Goal: Task Accomplishment & Management: Complete application form

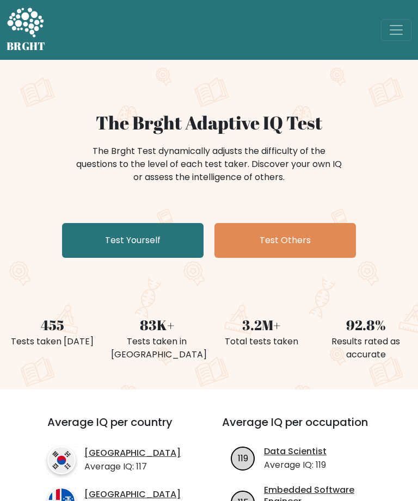
click at [171, 243] on link "Test Yourself" at bounding box center [132, 240] width 141 height 35
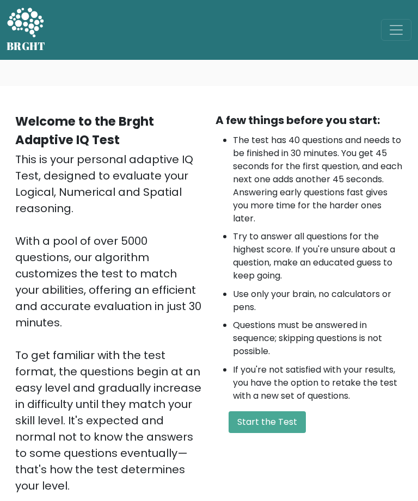
click at [284, 428] on button "Start the Test" at bounding box center [266, 422] width 77 height 22
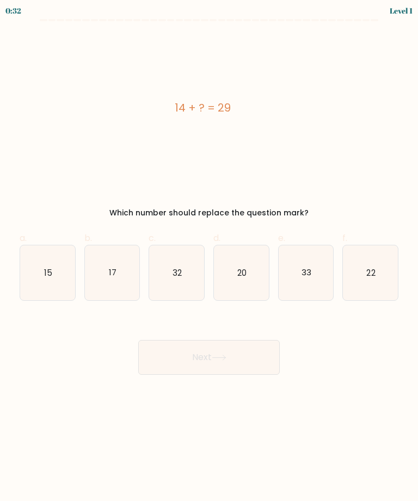
click at [33, 296] on icon "15" at bounding box center [47, 272] width 55 height 55
click at [209, 258] on input "a. 15" at bounding box center [209, 254] width 1 height 7
radio input "true"
click at [257, 362] on button "Next" at bounding box center [208, 357] width 141 height 35
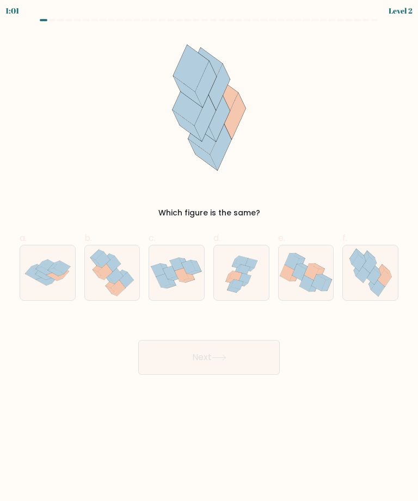
click at [382, 281] on icon at bounding box center [384, 278] width 14 height 16
click at [209, 258] on input "f." at bounding box center [209, 254] width 1 height 7
radio input "true"
click at [157, 360] on button "Next" at bounding box center [208, 357] width 141 height 35
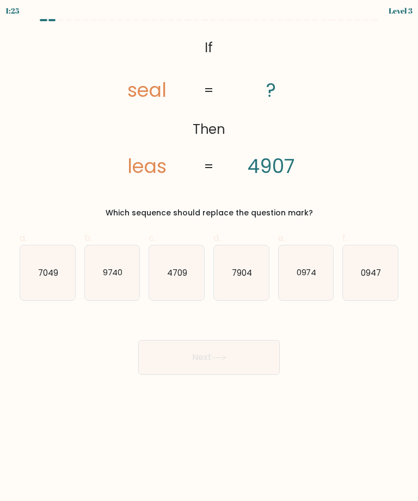
click at [40, 283] on icon "7049" at bounding box center [47, 272] width 55 height 55
click at [209, 258] on input "a. 7049" at bounding box center [209, 254] width 1 height 7
radio input "true"
click at [271, 354] on button "Next" at bounding box center [208, 357] width 141 height 35
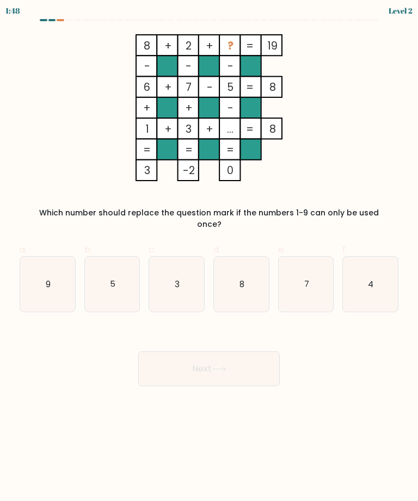
click at [33, 277] on icon "9" at bounding box center [47, 284] width 55 height 55
click at [209, 258] on input "a. 9" at bounding box center [209, 254] width 1 height 7
radio input "true"
click at [265, 367] on button "Next" at bounding box center [208, 368] width 141 height 35
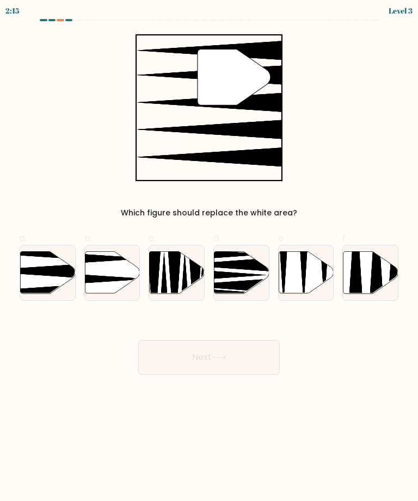
click at [34, 285] on icon at bounding box center [47, 272] width 55 height 42
click at [209, 258] on input "a." at bounding box center [209, 254] width 1 height 7
radio input "true"
click at [261, 369] on button "Next" at bounding box center [208, 357] width 141 height 35
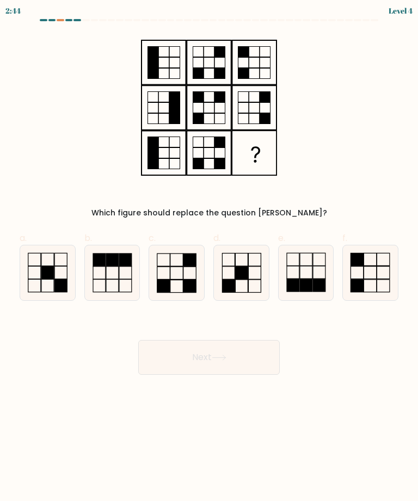
click at [387, 272] on icon at bounding box center [370, 272] width 55 height 55
click at [209, 258] on input "f." at bounding box center [209, 254] width 1 height 7
radio input "true"
click at [153, 358] on button "Next" at bounding box center [208, 357] width 141 height 35
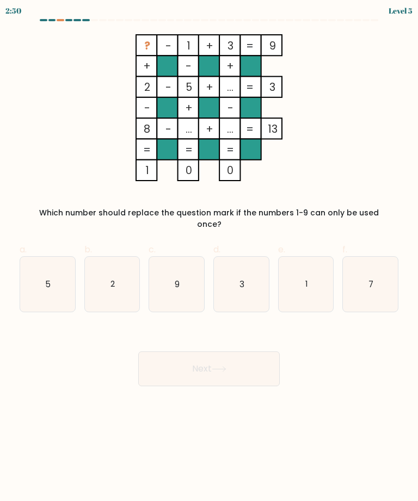
click at [384, 287] on icon "7" at bounding box center [370, 284] width 55 height 55
click at [209, 258] on input "f. 7" at bounding box center [209, 254] width 1 height 7
radio input "true"
click at [167, 357] on button "Next" at bounding box center [208, 368] width 141 height 35
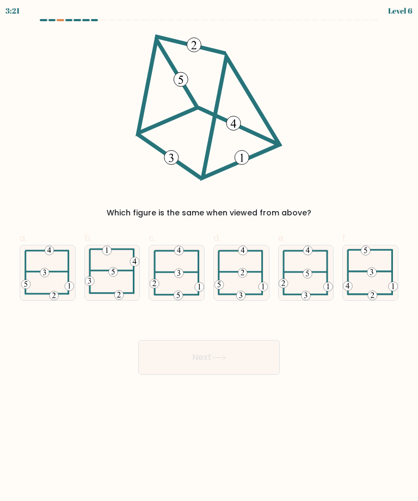
click at [251, 276] on icon at bounding box center [240, 272] width 53 height 55
click at [209, 258] on input "d." at bounding box center [209, 254] width 1 height 7
radio input "true"
click at [160, 364] on button "Next" at bounding box center [208, 357] width 141 height 35
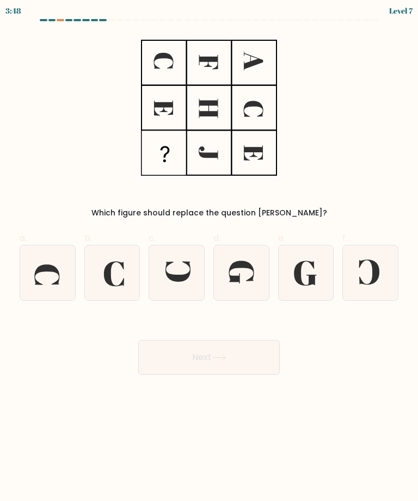
click at [247, 279] on icon at bounding box center [241, 272] width 55 height 55
click at [209, 258] on input "d." at bounding box center [209, 254] width 1 height 7
radio input "true"
click at [175, 351] on button "Next" at bounding box center [208, 357] width 141 height 35
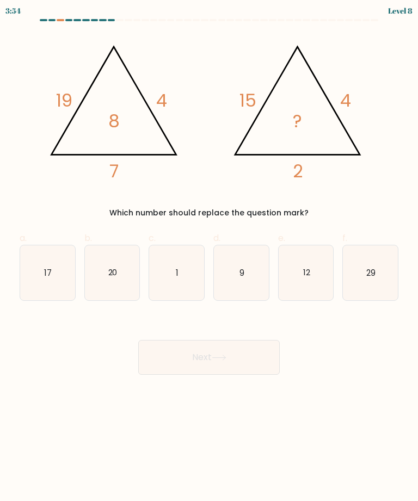
click at [263, 295] on icon "9" at bounding box center [241, 272] width 55 height 55
click at [209, 258] on input "d. 9" at bounding box center [209, 254] width 1 height 7
radio input "true"
click at [171, 357] on button "Next" at bounding box center [208, 357] width 141 height 35
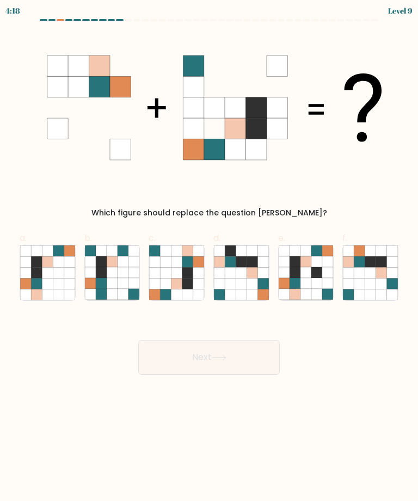
click at [151, 290] on icon at bounding box center [155, 294] width 11 height 11
click at [209, 258] on input "c." at bounding box center [209, 254] width 1 height 7
radio input "true"
click at [258, 353] on button "Next" at bounding box center [208, 357] width 141 height 35
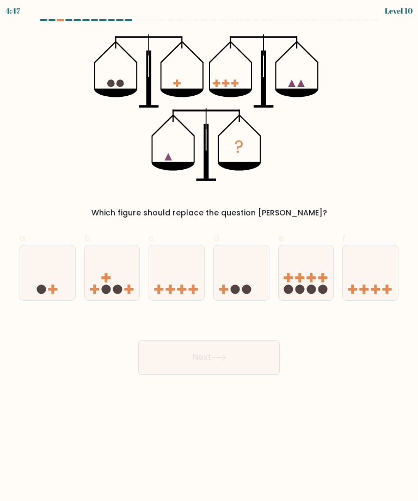
click at [48, 280] on icon at bounding box center [47, 272] width 55 height 45
click at [209, 258] on input "a." at bounding box center [209, 254] width 1 height 7
radio input "true"
click at [315, 283] on icon at bounding box center [305, 272] width 55 height 45
click at [209, 258] on input "e." at bounding box center [209, 254] width 1 height 7
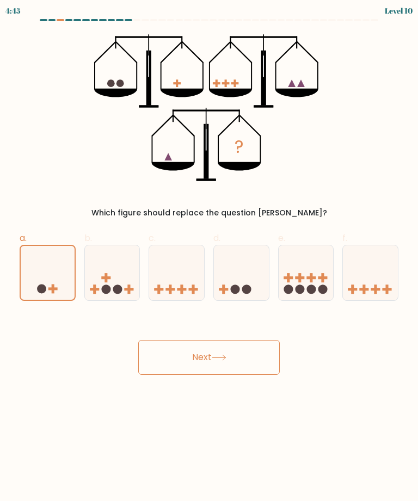
radio input "true"
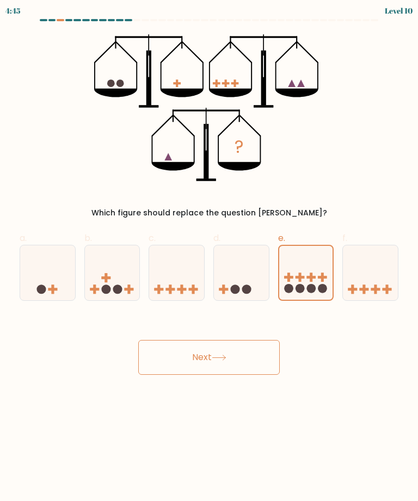
click at [150, 358] on button "Next" at bounding box center [208, 357] width 141 height 35
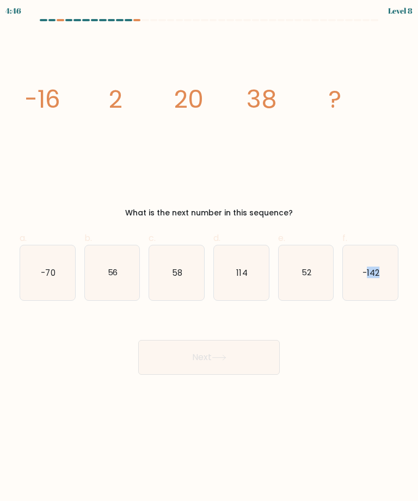
click at [109, 279] on icon "56" at bounding box center [112, 272] width 55 height 55
click at [209, 258] on input "b. 56" at bounding box center [209, 254] width 1 height 7
radio input "true"
click at [113, 279] on icon "56" at bounding box center [112, 273] width 54 height 54
click at [209, 258] on input "b. 56" at bounding box center [209, 254] width 1 height 7
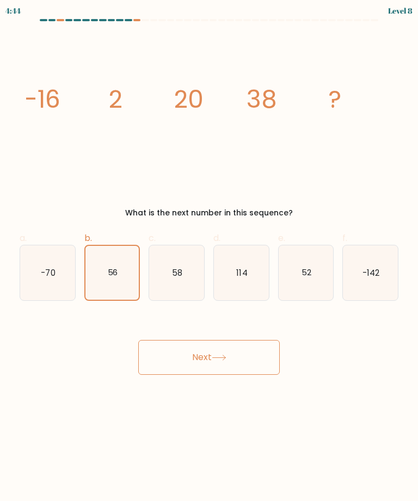
click at [256, 356] on button "Next" at bounding box center [208, 357] width 141 height 35
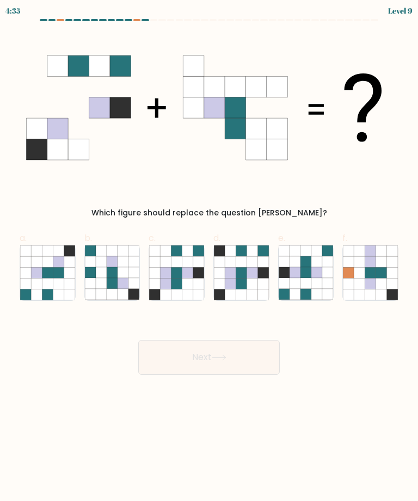
click at [157, 275] on icon at bounding box center [155, 272] width 11 height 11
click at [209, 258] on input "c." at bounding box center [209, 254] width 1 height 7
radio input "true"
click at [272, 357] on button "Next" at bounding box center [208, 357] width 141 height 35
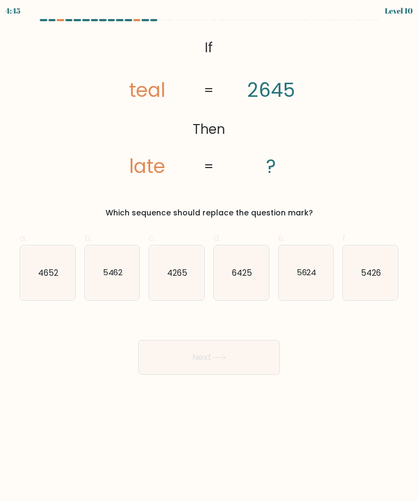
click at [382, 278] on icon "5426" at bounding box center [370, 272] width 55 height 55
click at [209, 258] on input "f. 5426" at bounding box center [209, 254] width 1 height 7
radio input "true"
click at [259, 359] on button "Next" at bounding box center [208, 357] width 141 height 35
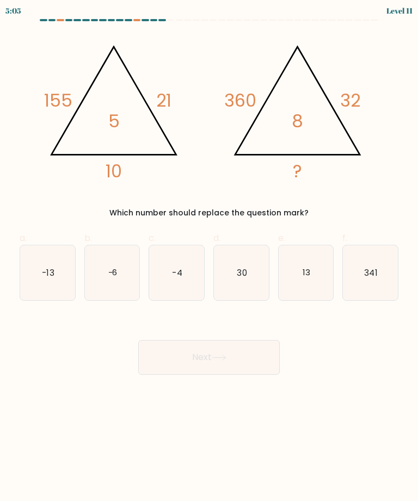
click at [257, 289] on icon "30" at bounding box center [241, 272] width 55 height 55
click at [209, 258] on input "d. 30" at bounding box center [209, 254] width 1 height 7
radio input "true"
click at [263, 356] on button "Next" at bounding box center [208, 357] width 141 height 35
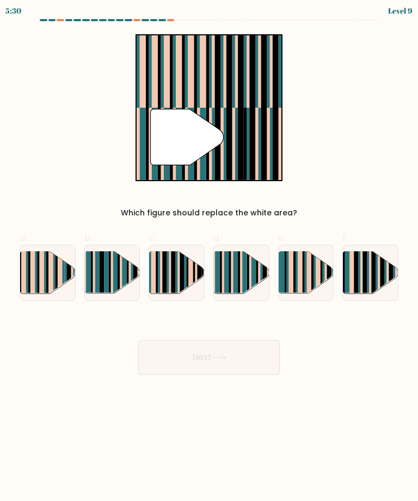
click at [34, 290] on rect at bounding box center [32, 268] width 4 height 54
click at [209, 258] on input "a." at bounding box center [209, 254] width 1 height 7
radio input "true"
click at [264, 361] on button "Next" at bounding box center [208, 357] width 141 height 35
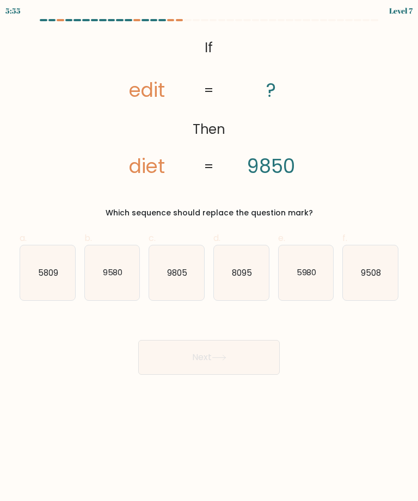
click at [314, 291] on icon "5980" at bounding box center [305, 272] width 55 height 55
click at [209, 258] on input "e. 5980" at bounding box center [209, 254] width 1 height 7
radio input "true"
click at [253, 364] on button "Next" at bounding box center [208, 357] width 141 height 35
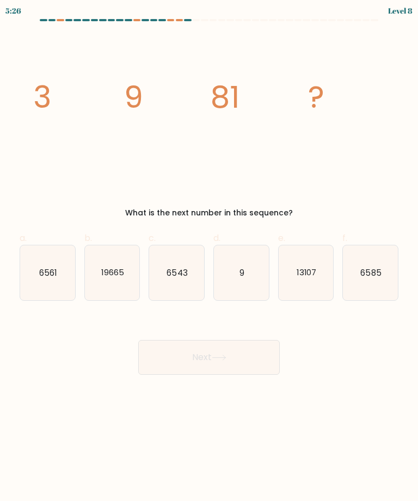
click at [32, 275] on icon "6561" at bounding box center [47, 272] width 55 height 55
click at [209, 258] on input "a. 6561" at bounding box center [209, 254] width 1 height 7
radio input "true"
click at [146, 362] on button "Next" at bounding box center [208, 357] width 141 height 35
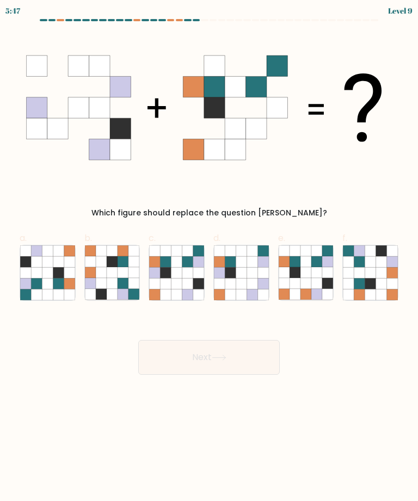
click at [168, 291] on icon at bounding box center [165, 294] width 11 height 11
click at [209, 258] on input "c." at bounding box center [209, 254] width 1 height 7
radio input "true"
click at [183, 362] on button "Next" at bounding box center [208, 357] width 141 height 35
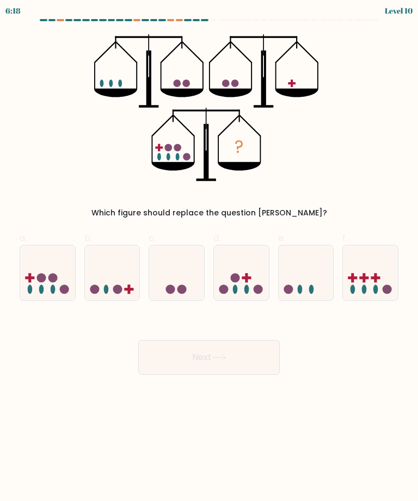
click at [39, 287] on icon at bounding box center [47, 272] width 55 height 45
click at [209, 258] on input "a." at bounding box center [209, 254] width 1 height 7
radio input "true"
click at [273, 363] on button "Next" at bounding box center [208, 357] width 141 height 35
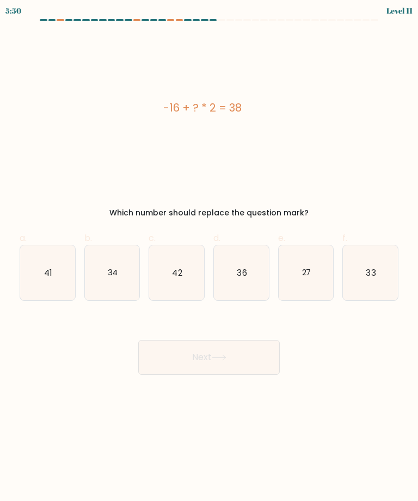
click at [42, 294] on icon "41" at bounding box center [47, 272] width 55 height 55
click at [209, 258] on input "a. 41" at bounding box center [209, 254] width 1 height 7
radio input "true"
click at [263, 368] on button "Next" at bounding box center [208, 357] width 141 height 35
click at [264, 365] on button "Next" at bounding box center [208, 357] width 141 height 35
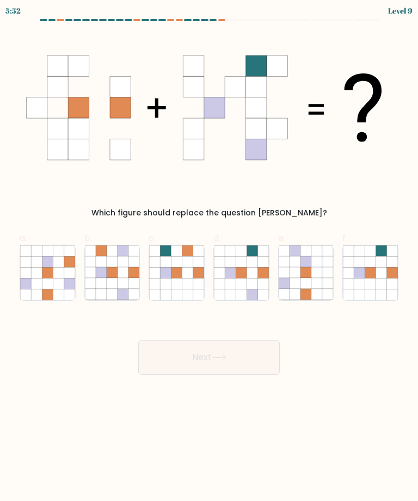
click at [258, 277] on icon at bounding box center [262, 272] width 11 height 11
click at [209, 258] on input "d." at bounding box center [209, 254] width 1 height 7
radio input "true"
click at [243, 369] on button "Next" at bounding box center [208, 357] width 141 height 35
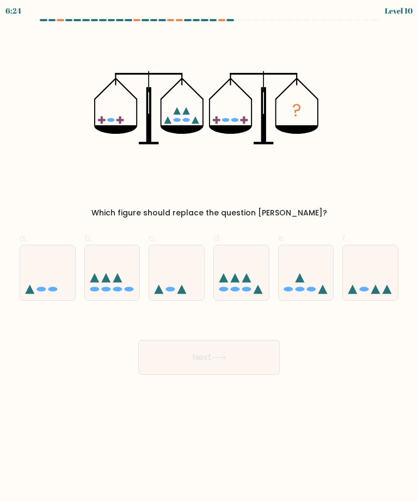
click at [256, 288] on icon at bounding box center [257, 288] width 9 height 9
click at [209, 258] on input "d." at bounding box center [209, 254] width 1 height 7
radio input "true"
click at [244, 370] on button "Next" at bounding box center [208, 357] width 141 height 35
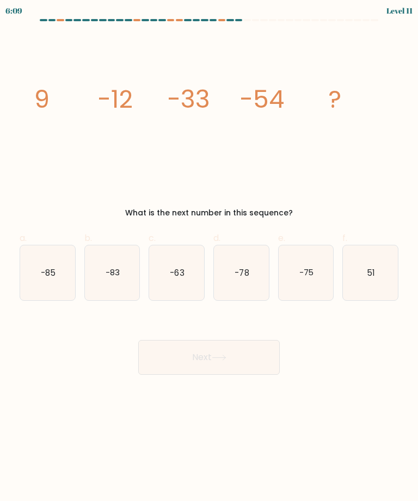
click at [316, 299] on icon "-75" at bounding box center [305, 272] width 55 height 55
click at [209, 258] on input "e. -75" at bounding box center [209, 254] width 1 height 7
radio input "true"
click at [260, 364] on button "Next" at bounding box center [208, 357] width 141 height 35
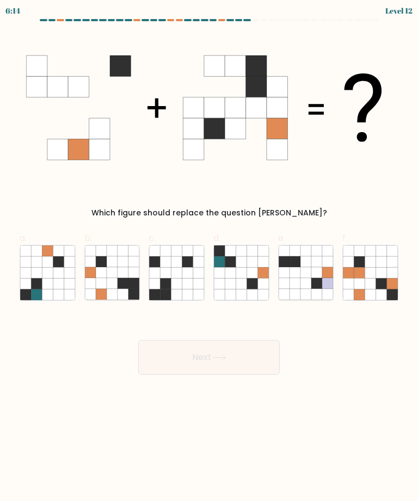
click at [326, 285] on icon at bounding box center [327, 283] width 11 height 11
click at [209, 258] on input "e." at bounding box center [209, 254] width 1 height 7
radio input "true"
click at [253, 359] on button "Next" at bounding box center [208, 357] width 141 height 35
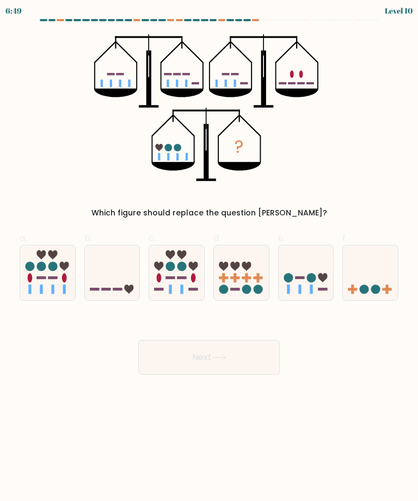
click at [160, 291] on icon at bounding box center [176, 272] width 55 height 45
click at [209, 258] on input "c." at bounding box center [209, 254] width 1 height 7
radio input "true"
click at [264, 362] on button "Next" at bounding box center [208, 357] width 141 height 35
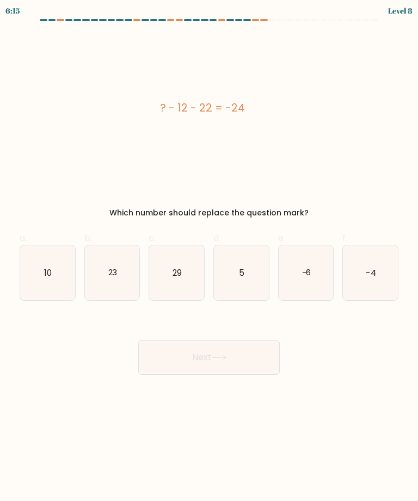
click at [46, 294] on icon "10" at bounding box center [47, 272] width 55 height 55
click at [209, 258] on input "a. 10" at bounding box center [209, 254] width 1 height 7
radio input "true"
click at [270, 360] on button "Next" at bounding box center [208, 357] width 141 height 35
click at [263, 358] on button "Next" at bounding box center [208, 357] width 141 height 35
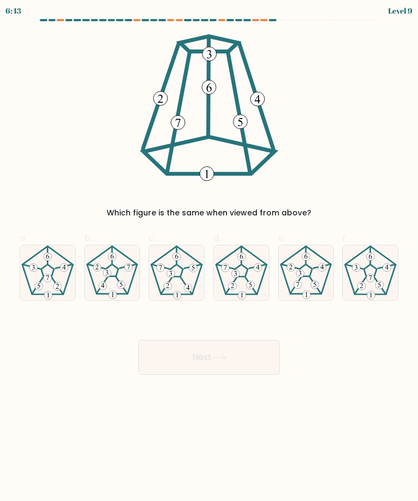
click at [316, 282] on 661 at bounding box center [314, 285] width 8 height 8
click at [209, 258] on input "e." at bounding box center [209, 254] width 1 height 7
radio input "true"
click at [254, 365] on button "Next" at bounding box center [208, 357] width 141 height 35
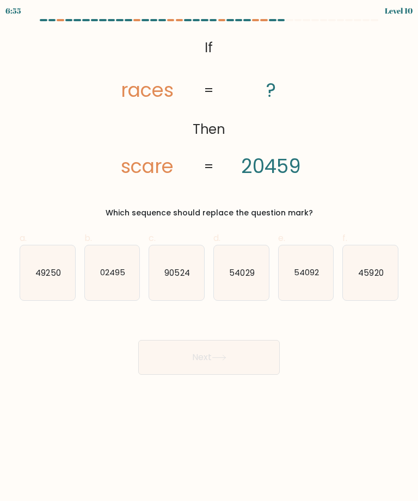
click at [310, 295] on icon "54092" at bounding box center [305, 272] width 55 height 55
click at [209, 258] on input "e. 54092" at bounding box center [209, 254] width 1 height 7
radio input "true"
click at [152, 364] on button "Next" at bounding box center [208, 357] width 141 height 35
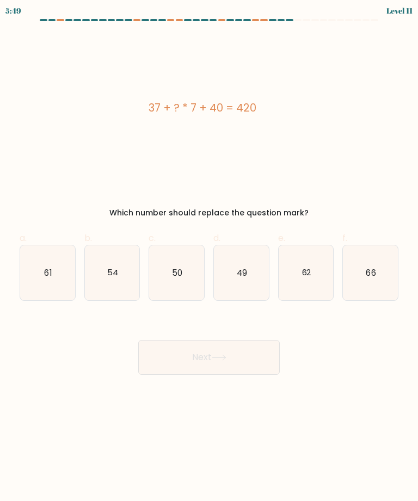
click at [53, 293] on icon "61" at bounding box center [47, 272] width 55 height 55
click at [209, 258] on input "a. 61" at bounding box center [209, 254] width 1 height 7
radio input "true"
click at [239, 355] on button "Next" at bounding box center [208, 357] width 141 height 35
click at [249, 360] on button "Next" at bounding box center [208, 357] width 141 height 35
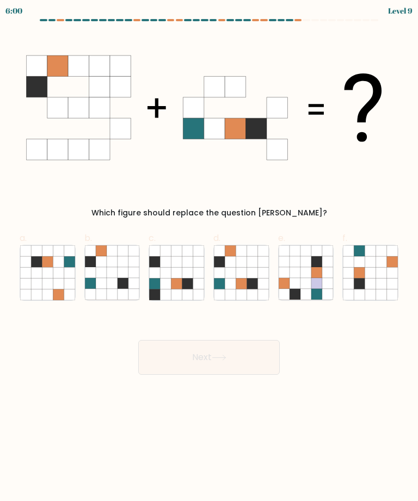
click at [235, 284] on icon at bounding box center [230, 283] width 11 height 11
click at [209, 258] on input "d." at bounding box center [209, 254] width 1 height 7
radio input "true"
click at [202, 359] on button "Next" at bounding box center [208, 357] width 141 height 35
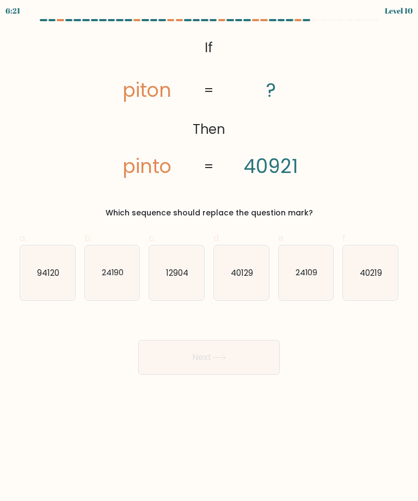
click at [383, 293] on icon "40219" at bounding box center [370, 272] width 55 height 55
click at [209, 258] on input "f. 40219" at bounding box center [209, 254] width 1 height 7
radio input "true"
click at [252, 364] on button "Next" at bounding box center [208, 357] width 141 height 35
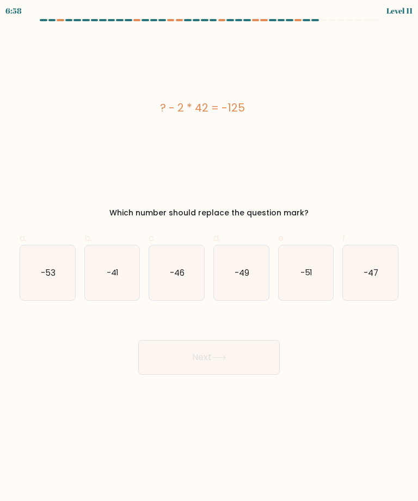
click at [175, 279] on icon "-46" at bounding box center [176, 272] width 55 height 55
click at [209, 258] on input "c. -46" at bounding box center [209, 254] width 1 height 7
radio input "true"
click at [156, 362] on button "Next" at bounding box center [208, 357] width 141 height 35
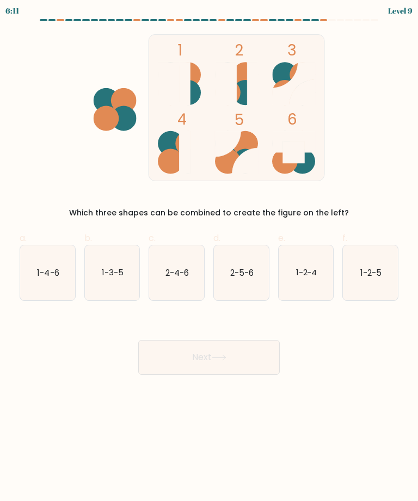
click at [184, 277] on text "2-4-6" at bounding box center [176, 271] width 23 height 11
click at [209, 258] on input "c. 2-4-6" at bounding box center [209, 254] width 1 height 7
radio input "true"
click at [235, 292] on icon "2-5-6" at bounding box center [241, 272] width 55 height 55
click at [209, 258] on input "d. 2-5-6" at bounding box center [209, 254] width 1 height 7
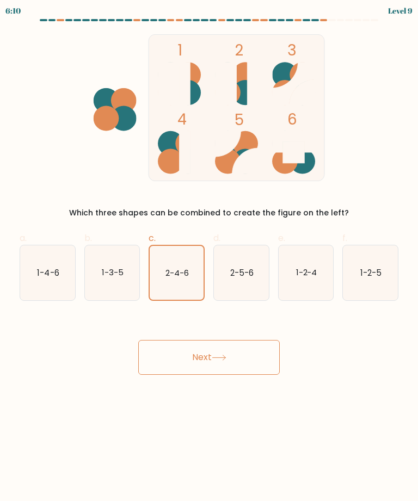
radio input "true"
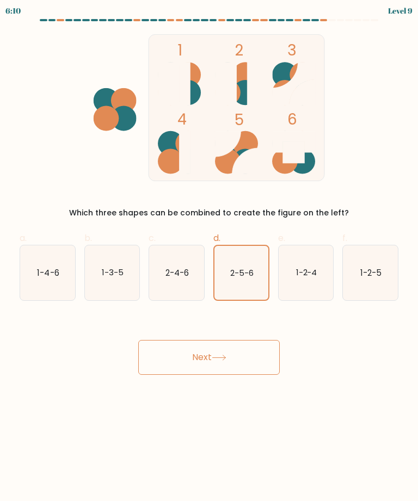
click at [182, 288] on icon "2-4-6" at bounding box center [176, 272] width 55 height 55
click at [209, 258] on input "c. 2-4-6" at bounding box center [209, 254] width 1 height 7
radio input "true"
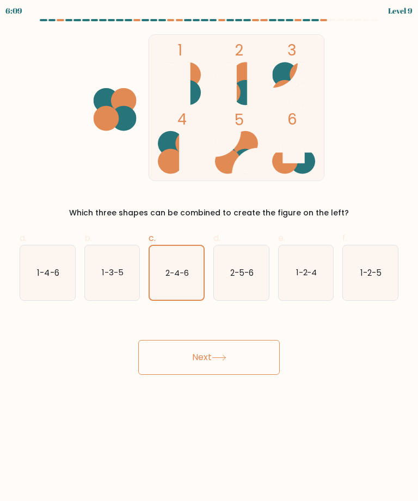
click at [170, 345] on button "Next" at bounding box center [208, 357] width 141 height 35
click at [176, 366] on button "Next" at bounding box center [208, 357] width 141 height 35
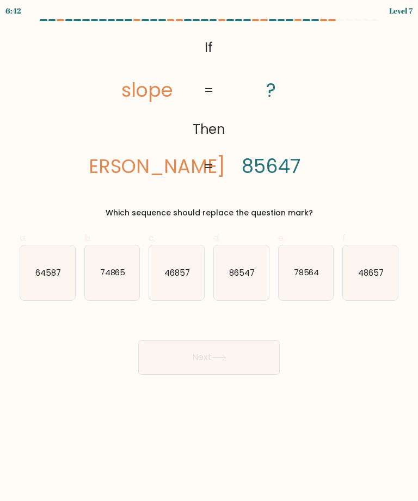
click at [300, 278] on text "78564" at bounding box center [306, 271] width 26 height 11
click at [209, 258] on input "e. 78564" at bounding box center [209, 254] width 1 height 7
radio input "true"
click at [239, 357] on button "Next" at bounding box center [208, 357] width 141 height 35
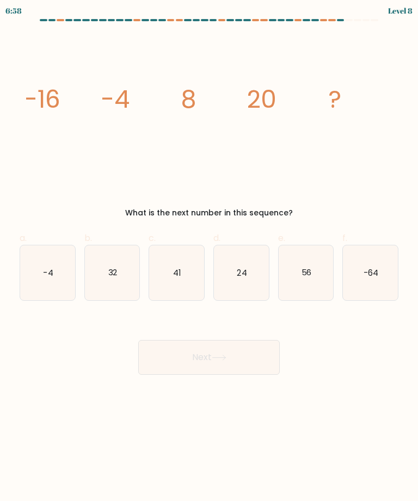
click at [116, 272] on text "32" at bounding box center [112, 271] width 9 height 11
click at [209, 258] on input "b. 32" at bounding box center [209, 254] width 1 height 7
radio input "true"
click at [190, 367] on button "Next" at bounding box center [208, 357] width 141 height 35
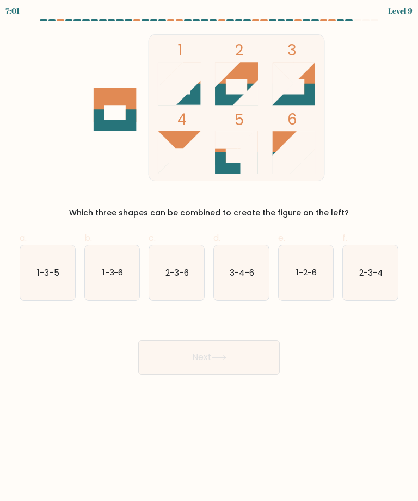
click at [180, 292] on icon "2-3-6" at bounding box center [176, 272] width 55 height 55
click at [209, 258] on input "c. 2-3-6" at bounding box center [209, 254] width 1 height 7
radio input "true"
click at [175, 345] on button "Next" at bounding box center [208, 357] width 141 height 35
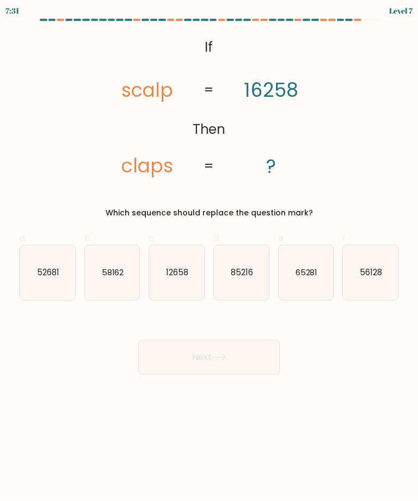
scroll to position [6, 0]
click at [287, 279] on icon "65281" at bounding box center [305, 272] width 55 height 55
click at [209, 258] on input "e. 65281" at bounding box center [209, 254] width 1 height 7
radio input "true"
click at [185, 356] on button "Next" at bounding box center [208, 357] width 141 height 35
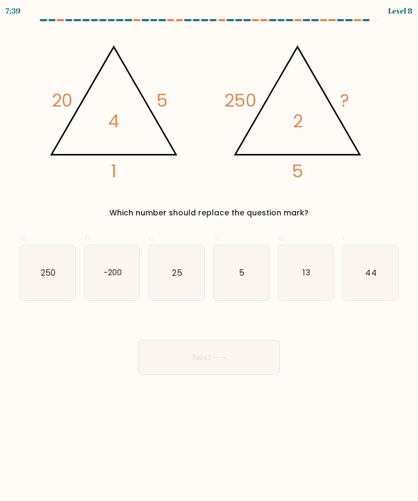
click at [192, 291] on icon "25" at bounding box center [176, 272] width 55 height 55
click at [209, 258] on input "c. 25" at bounding box center [209, 254] width 1 height 7
radio input "true"
click at [164, 343] on button "Next" at bounding box center [208, 357] width 141 height 35
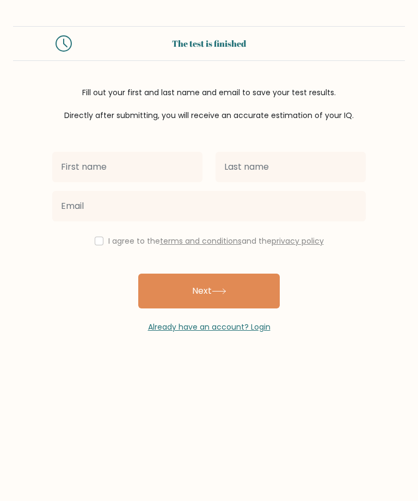
click at [185, 167] on input "text" at bounding box center [127, 167] width 150 height 30
type input "Rhiannon"
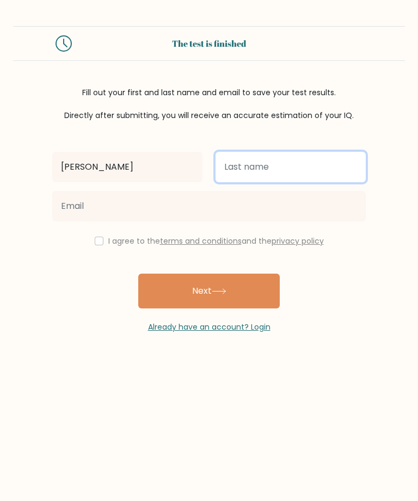
click at [259, 162] on input "text" at bounding box center [290, 167] width 150 height 30
type input "Hill"
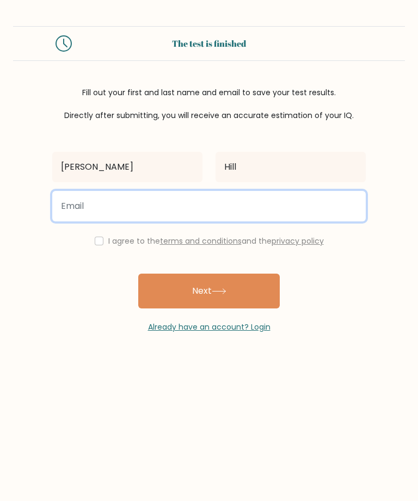
click at [290, 209] on input "email" at bounding box center [208, 206] width 313 height 30
type input "rhiannonhhill@yahoo.com"
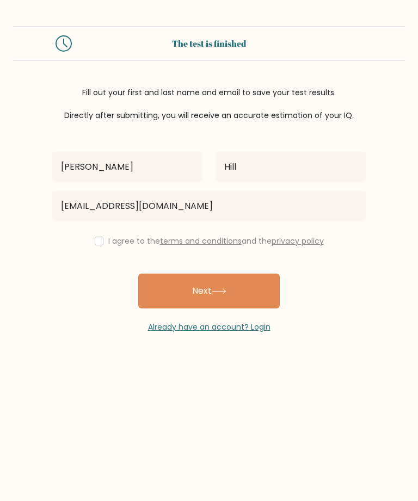
click at [239, 275] on button "Next" at bounding box center [208, 290] width 141 height 35
click at [98, 244] on input "checkbox" at bounding box center [99, 240] width 9 height 9
checkbox input "true"
click at [175, 294] on button "Next" at bounding box center [208, 290] width 141 height 35
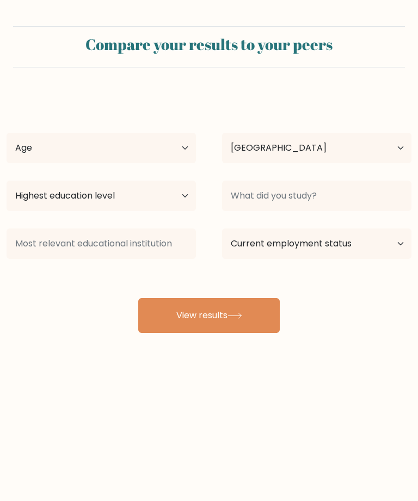
select select "GB"
click at [213, 328] on button "View results" at bounding box center [208, 315] width 141 height 35
click at [154, 158] on select "Age Under [DEMOGRAPHIC_DATA] [DEMOGRAPHIC_DATA] [DEMOGRAPHIC_DATA] [DEMOGRAPHIC…" at bounding box center [101, 148] width 189 height 30
click at [183, 149] on select "Age Under [DEMOGRAPHIC_DATA] [DEMOGRAPHIC_DATA] [DEMOGRAPHIC_DATA] [DEMOGRAPHIC…" at bounding box center [101, 148] width 189 height 30
select select "min_18"
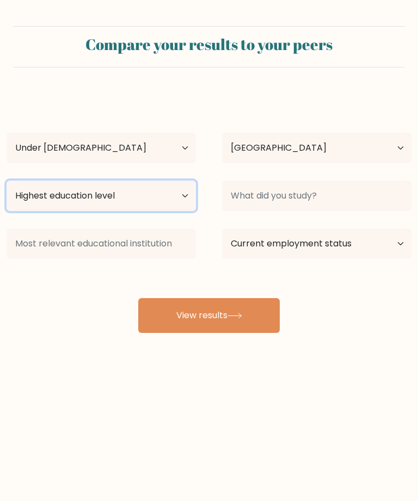
click at [182, 200] on select "Highest education level No schooling Primary Lower Secondary Upper Secondary Oc…" at bounding box center [101, 195] width 189 height 30
select select "upper_secondary"
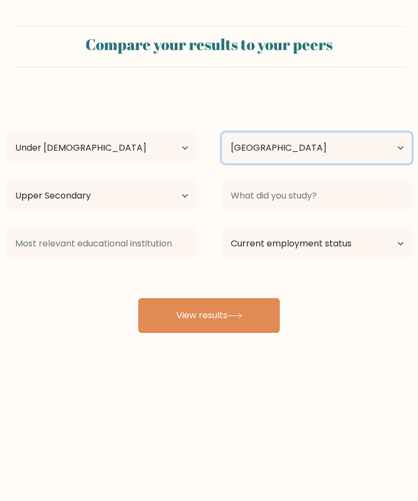
click at [303, 150] on select "Country Afghanistan Albania Algeria American Samoa Andorra Angola Anguilla Anta…" at bounding box center [316, 148] width 189 height 30
click at [205, 321] on button "View results" at bounding box center [208, 315] width 141 height 35
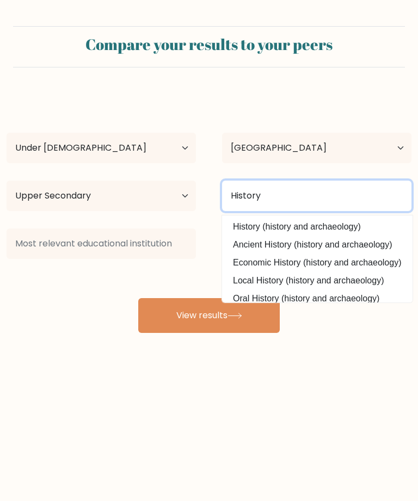
type input "History"
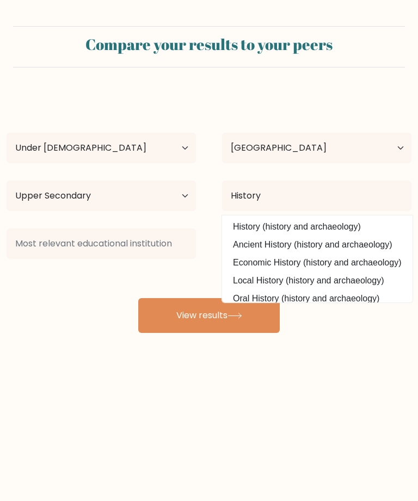
click at [237, 312] on button "View results" at bounding box center [208, 315] width 141 height 35
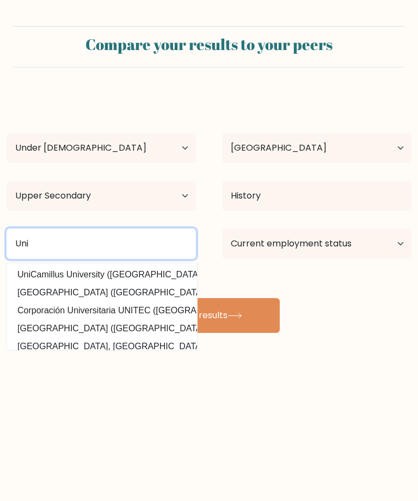
type input "Uni"
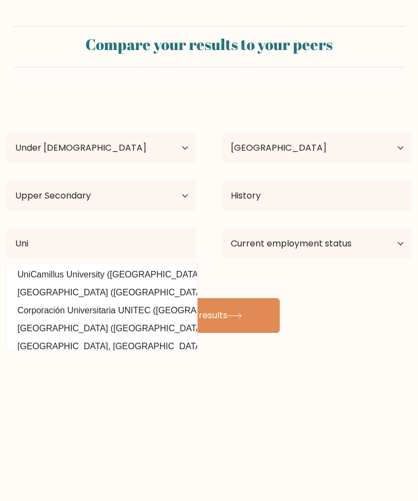
click at [164, 310] on button "View results" at bounding box center [208, 315] width 141 height 35
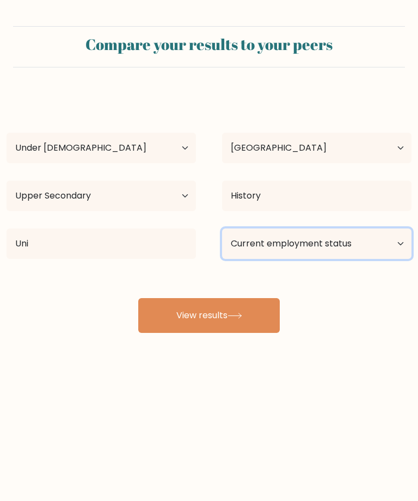
click at [289, 248] on select "Current employment status Employed Student Retired Other / prefer not to answer" at bounding box center [316, 243] width 189 height 30
click at [354, 235] on select "Current employment status Employed Student Retired Other / prefer not to answer" at bounding box center [316, 243] width 189 height 30
select select "student"
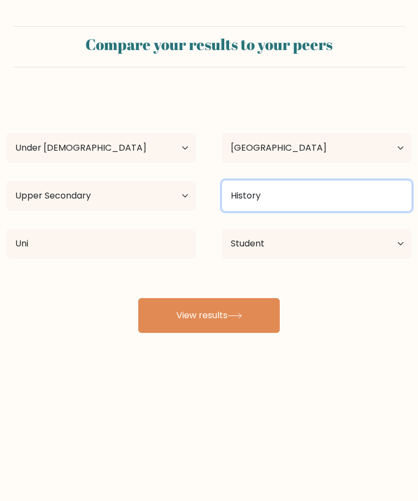
click at [308, 200] on input "History" at bounding box center [316, 195] width 189 height 30
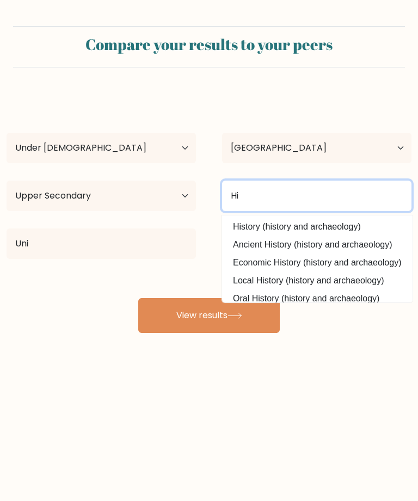
type input "H"
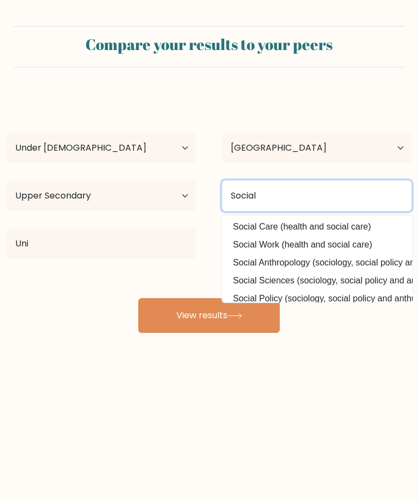
type input "Social"
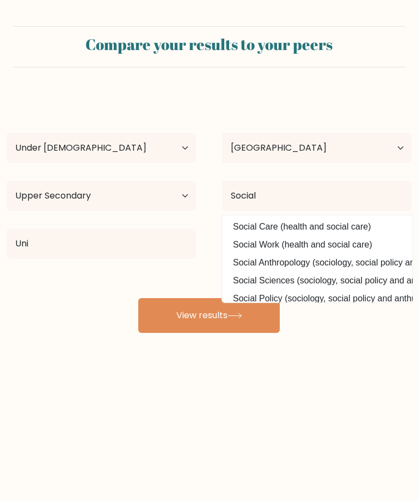
click at [172, 310] on button "View results" at bounding box center [208, 315] width 141 height 35
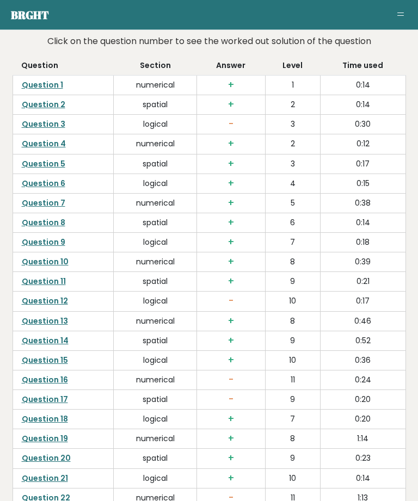
scroll to position [2203, 0]
